Goal: Task Accomplishment & Management: Complete application form

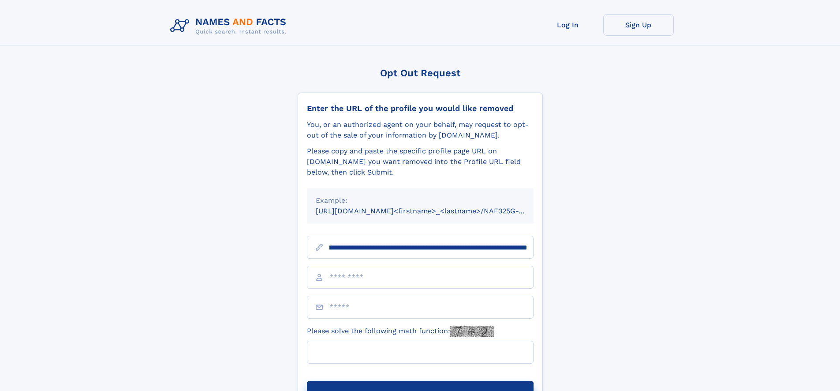
scroll to position [0, 104]
type input "**********"
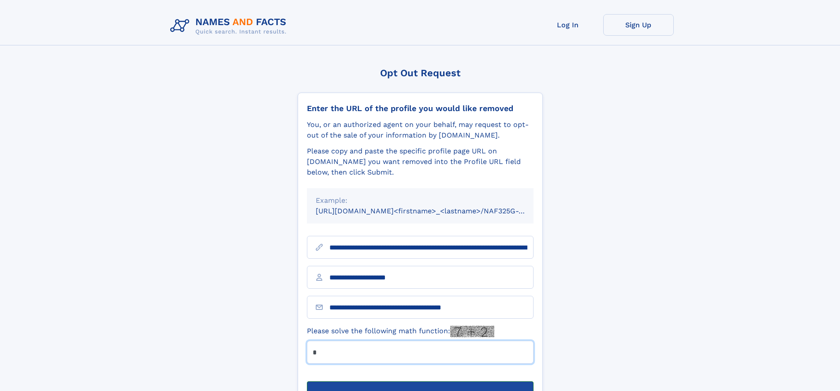
type input "*"
click at [420, 381] on button "Submit Opt Out Request" at bounding box center [420, 395] width 227 height 28
